Goal: Understand process/instructions

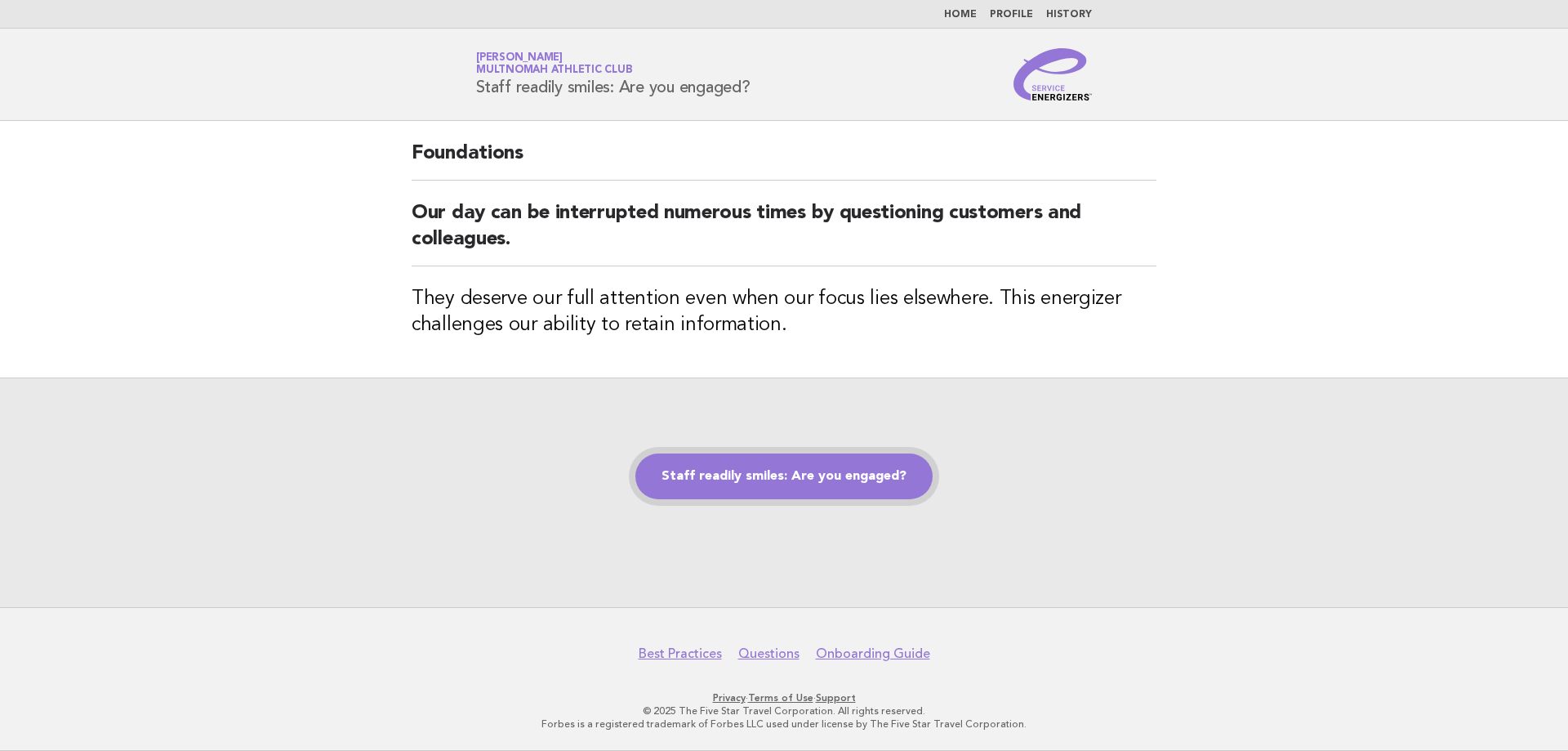
click at [761, 472] on link "Staff readily smiles: Are you engaged?" at bounding box center [784, 476] width 298 height 46
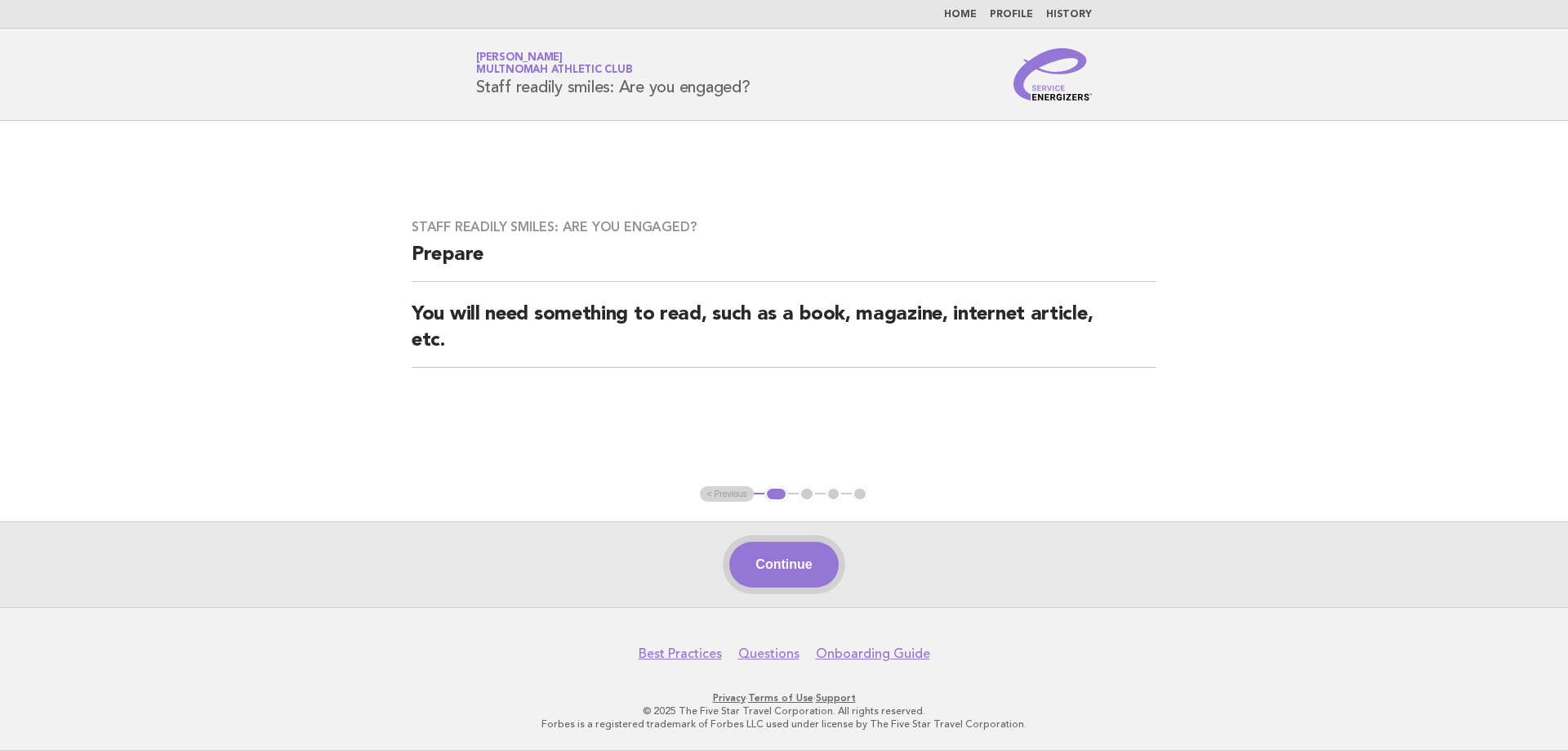
click at [782, 563] on button "Continue" at bounding box center [784, 565] width 109 height 46
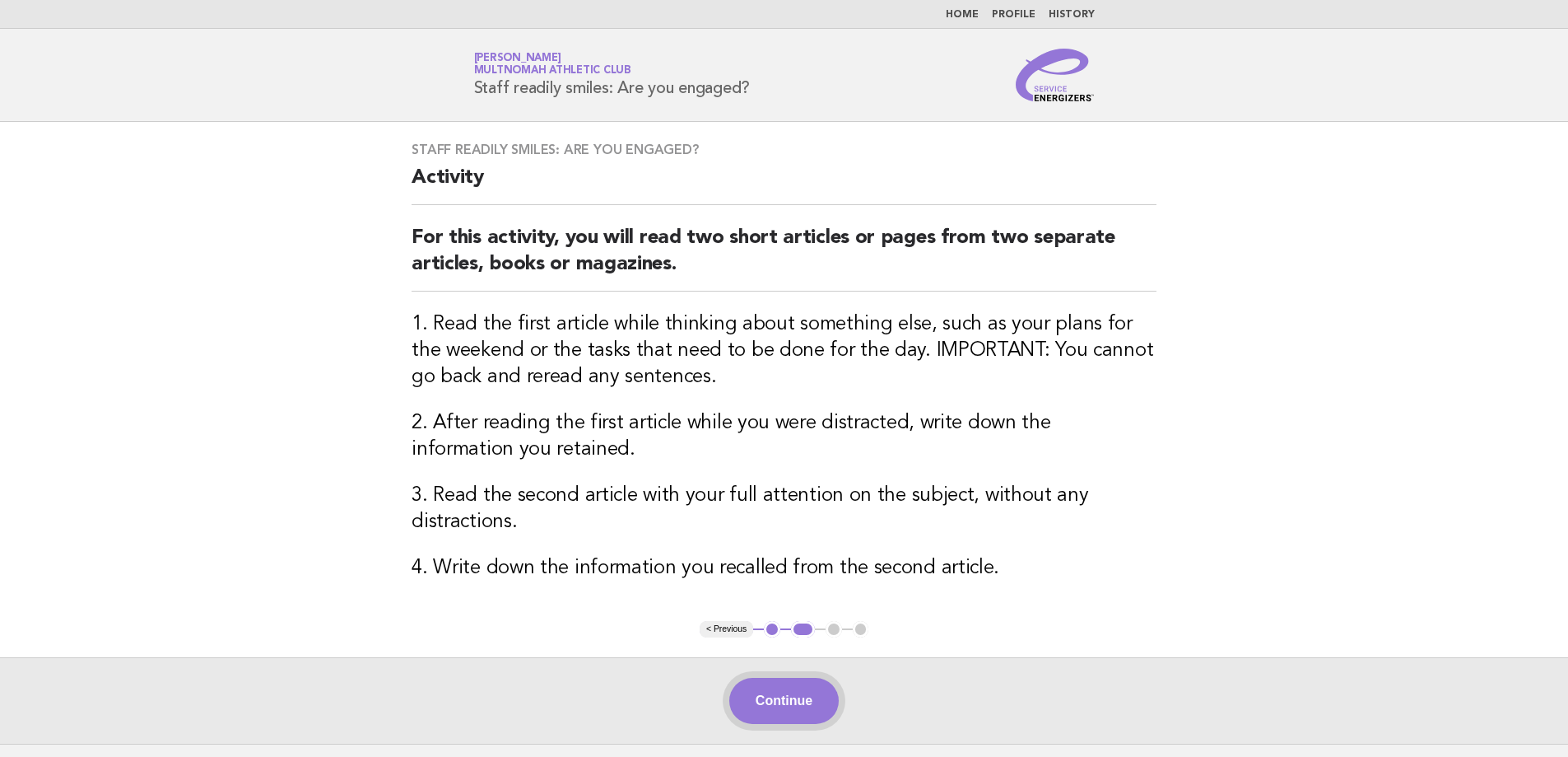
click at [784, 685] on button "Continue" at bounding box center [784, 701] width 110 height 46
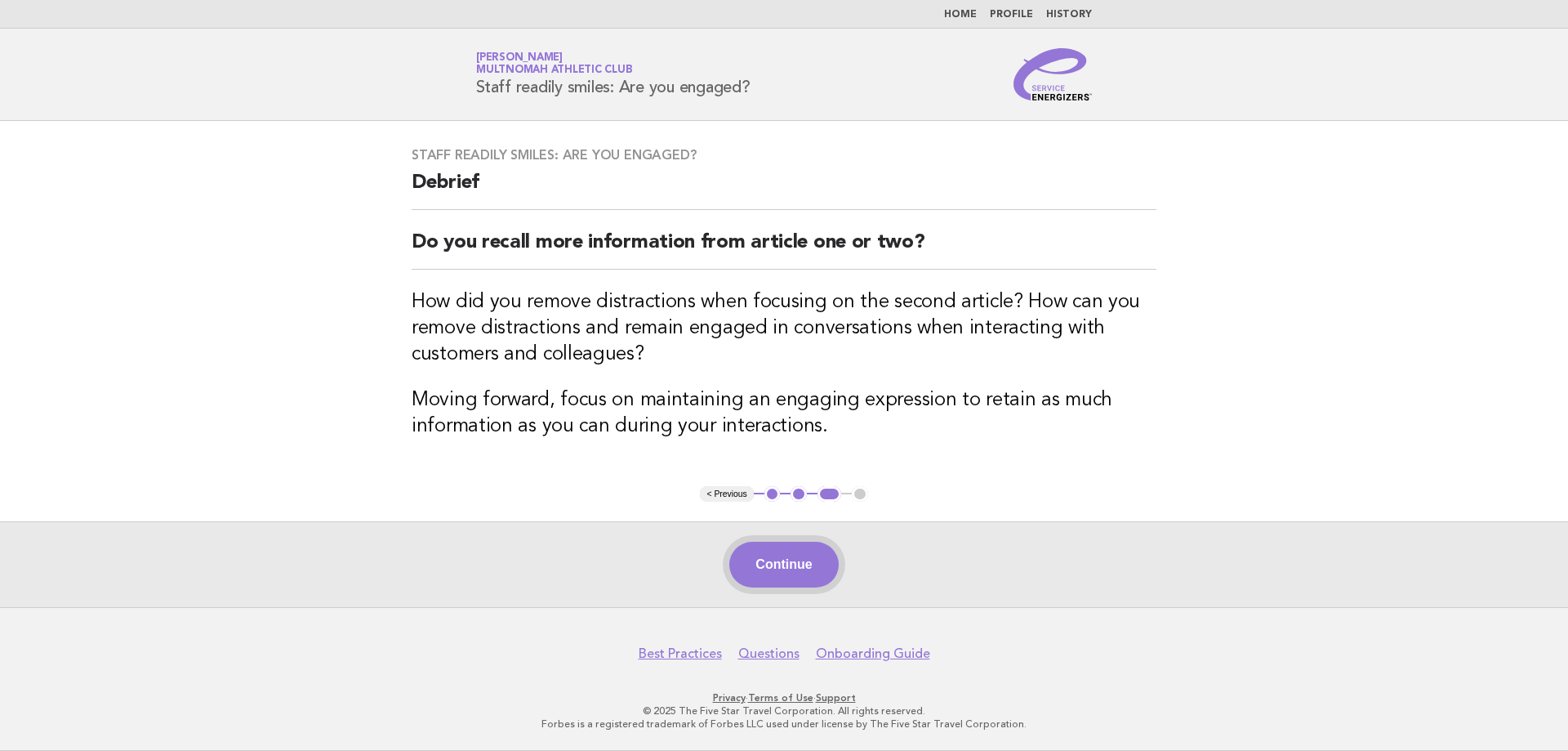
click at [793, 562] on button "Continue" at bounding box center [784, 565] width 109 height 46
